Goal: Check status: Check status

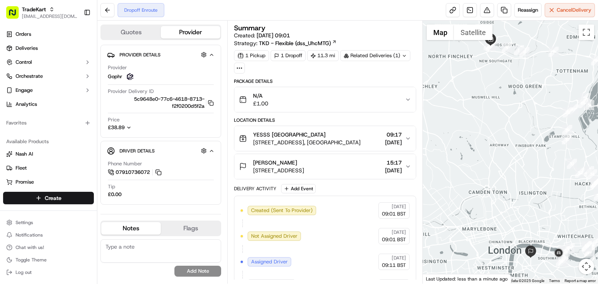
scroll to position [123, 0]
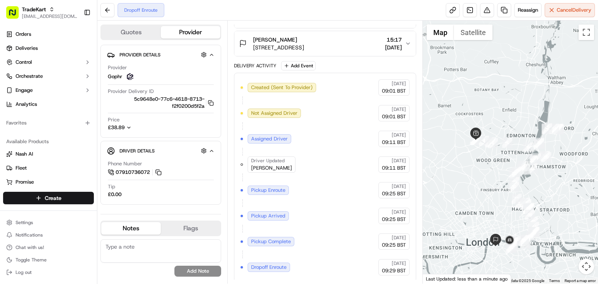
drag, startPoint x: 498, startPoint y: 189, endPoint x: 484, endPoint y: 187, distance: 14.1
click at [484, 187] on div at bounding box center [510, 152] width 175 height 263
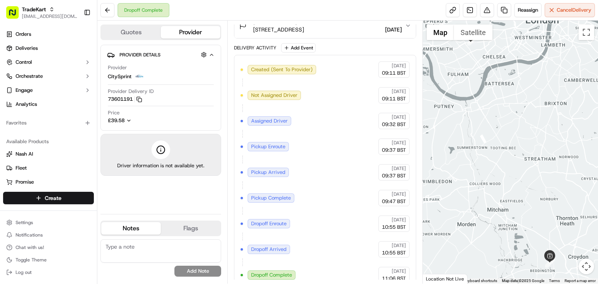
scroll to position [149, 0]
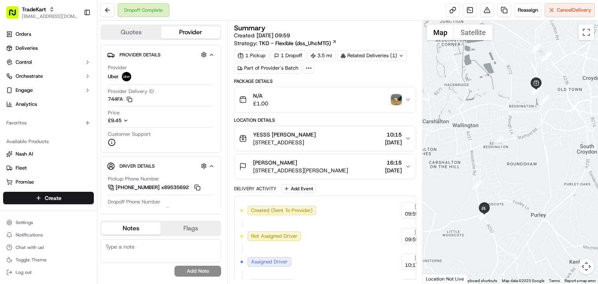
click at [396, 100] on img "button" at bounding box center [396, 99] width 11 height 11
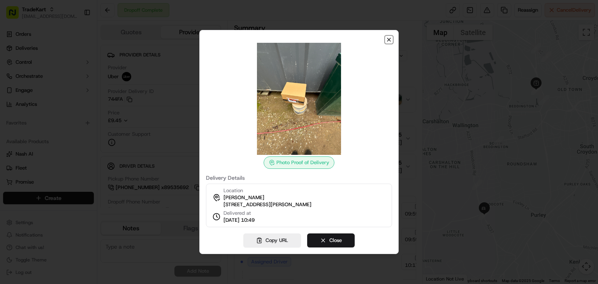
click at [388, 38] on icon "button" at bounding box center [389, 40] width 6 height 6
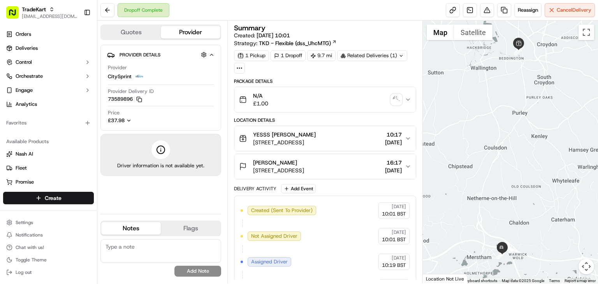
click at [403, 102] on div "N/A £1.00" at bounding box center [322, 100] width 166 height 16
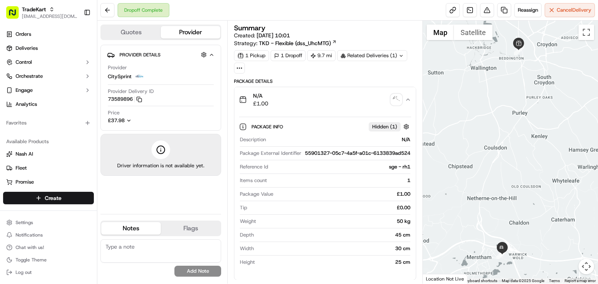
click at [392, 97] on img "button" at bounding box center [396, 99] width 11 height 11
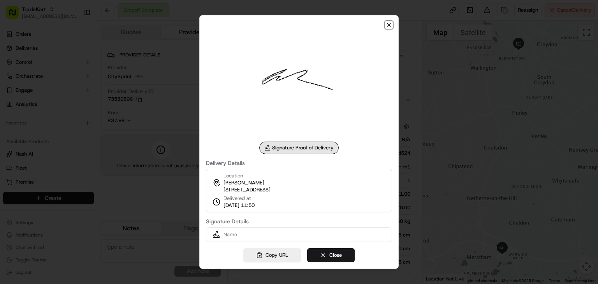
click at [388, 22] on icon "button" at bounding box center [389, 25] width 6 height 6
